Goal: Task Accomplishment & Management: Manage account settings

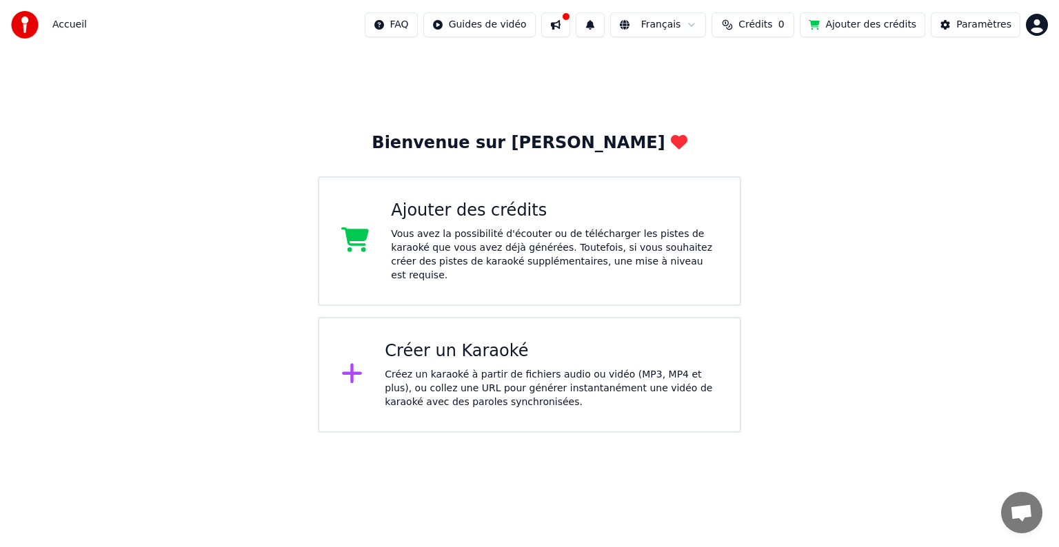
click at [634, 343] on div "Créer un Karaoké" at bounding box center [551, 352] width 333 height 22
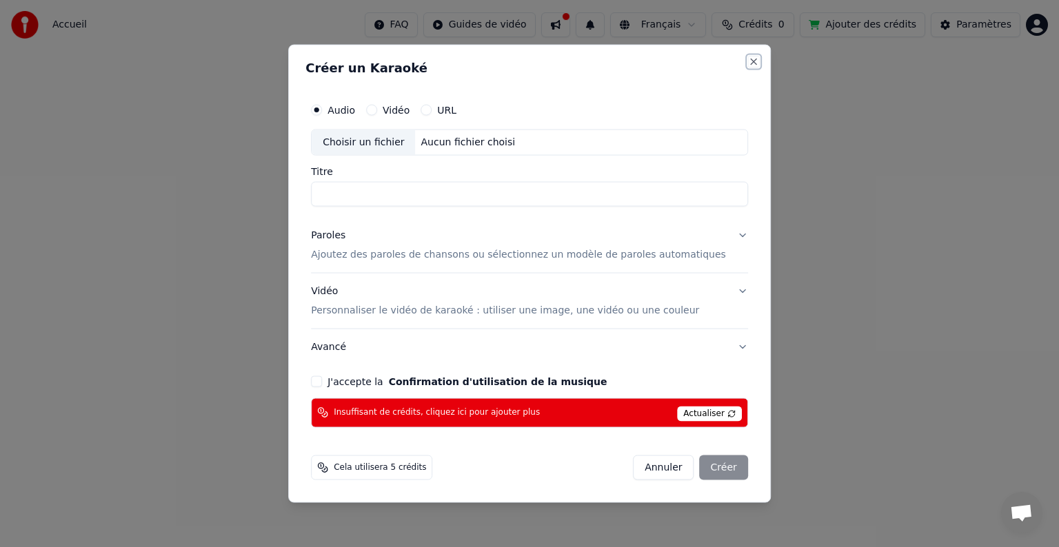
click at [748, 63] on button "Close" at bounding box center [753, 62] width 11 height 11
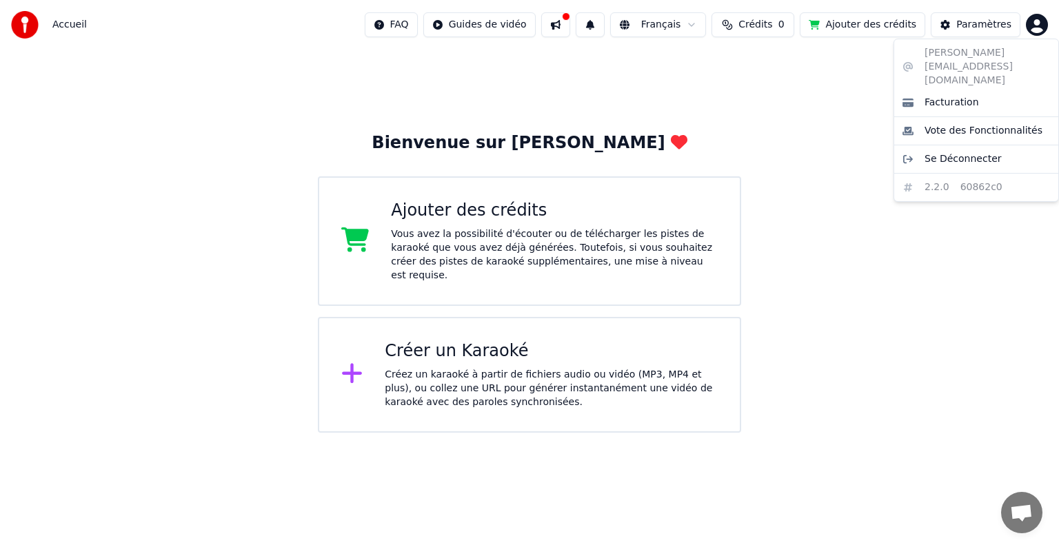
click at [1042, 23] on html "Accueil FAQ Guides de vidéo Français Crédits 0 Ajouter des crédits Paramètres B…" at bounding box center [529, 216] width 1059 height 433
click at [979, 152] on span "Se Déconnecter" at bounding box center [962, 159] width 77 height 14
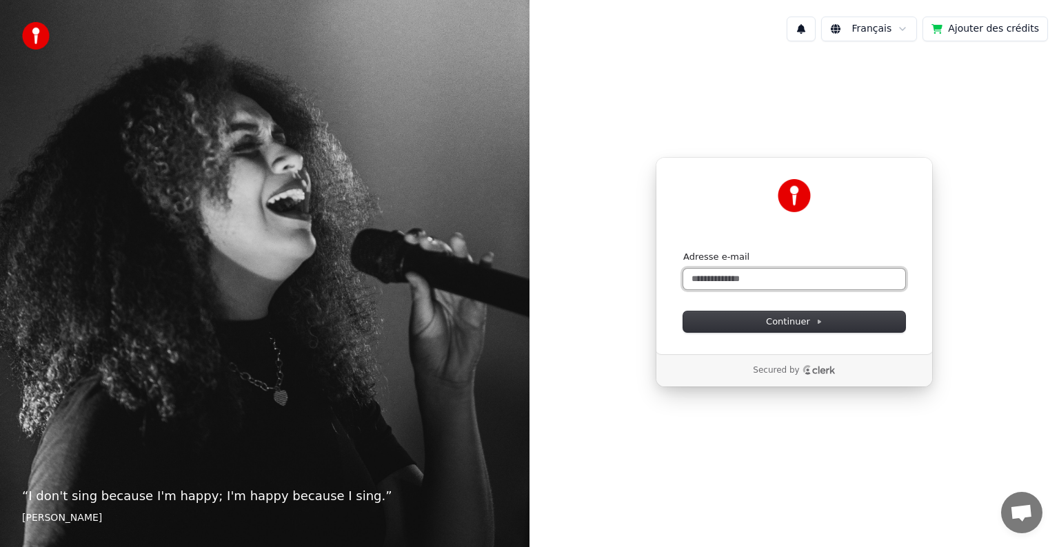
click at [806, 272] on input "Adresse e-mail" at bounding box center [794, 279] width 222 height 21
click at [804, 323] on span "Continuer" at bounding box center [794, 322] width 57 height 12
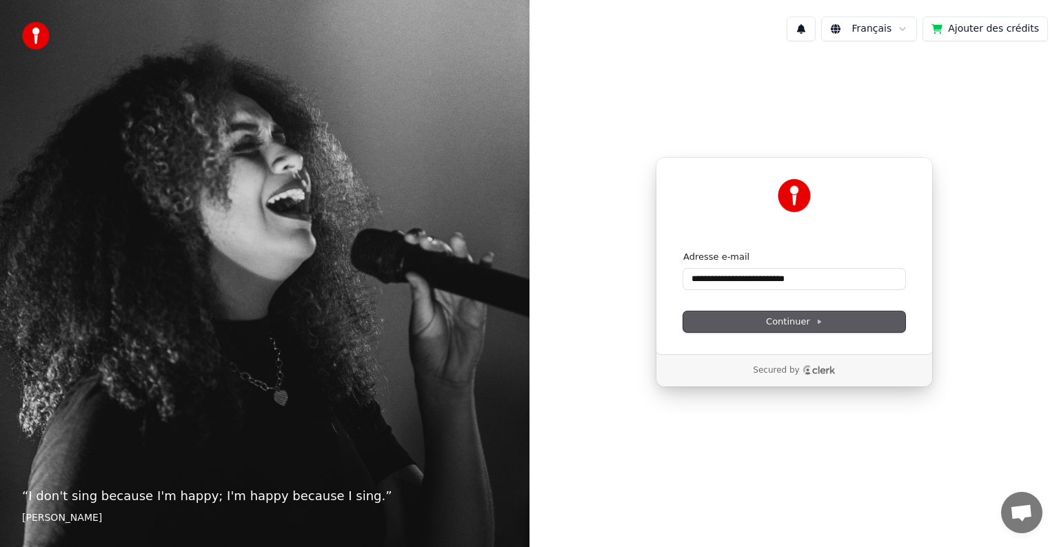
type input "**********"
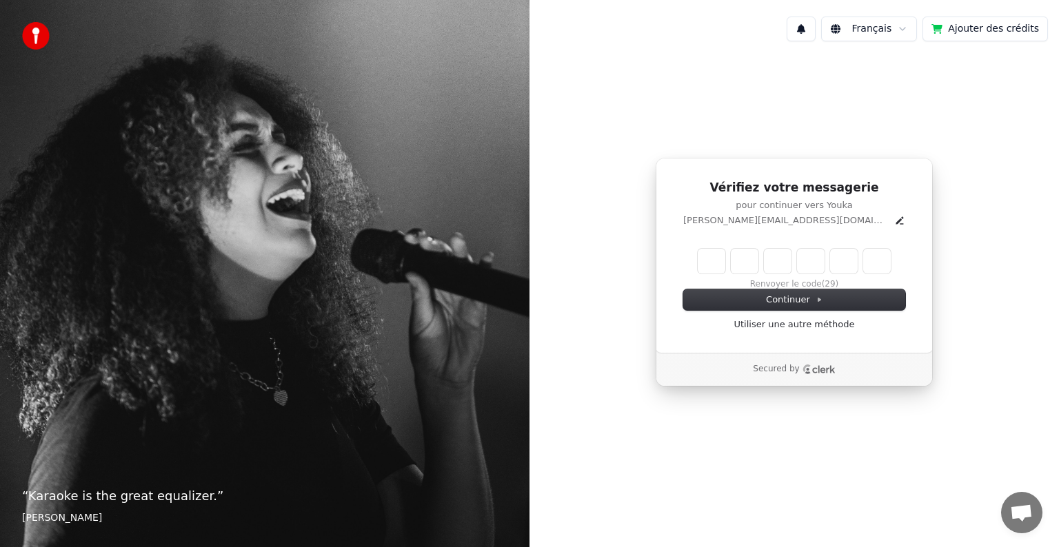
click at [804, 323] on link "Utiliser une autre méthode" at bounding box center [794, 324] width 121 height 12
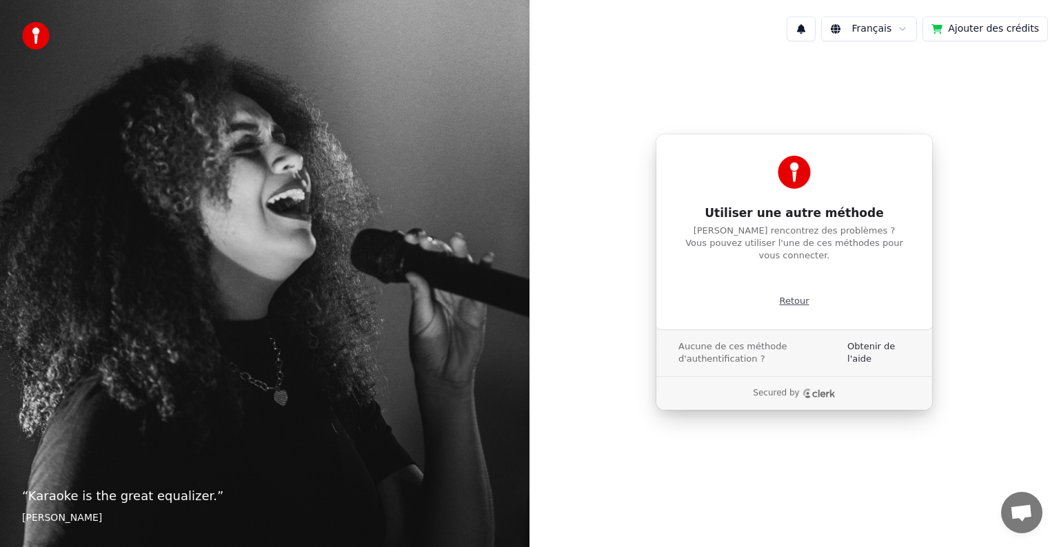
click at [797, 296] on p "Retour" at bounding box center [794, 301] width 30 height 12
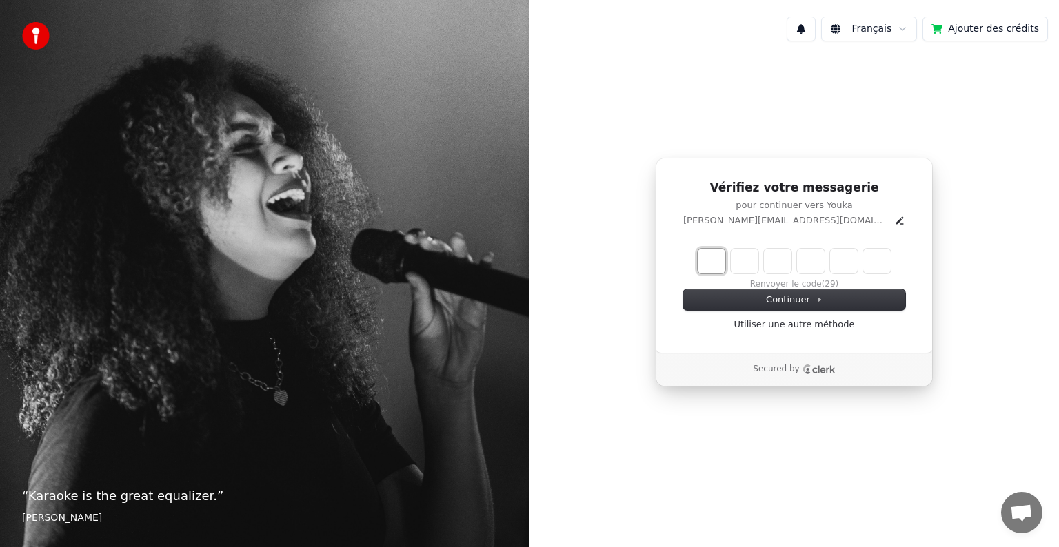
click at [720, 261] on input "Enter verification code" at bounding box center [808, 261] width 221 height 25
type input "******"
